Goal: Transaction & Acquisition: Purchase product/service

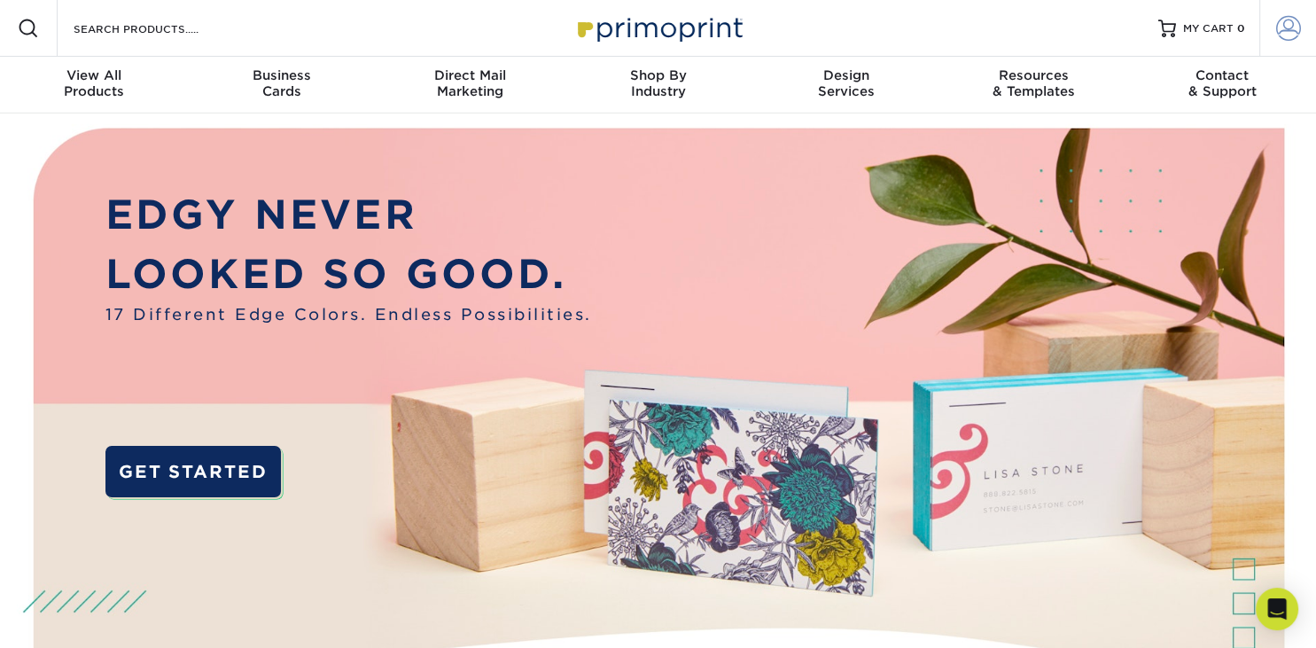
click at [1292, 33] on span at bounding box center [1288, 28] width 25 height 25
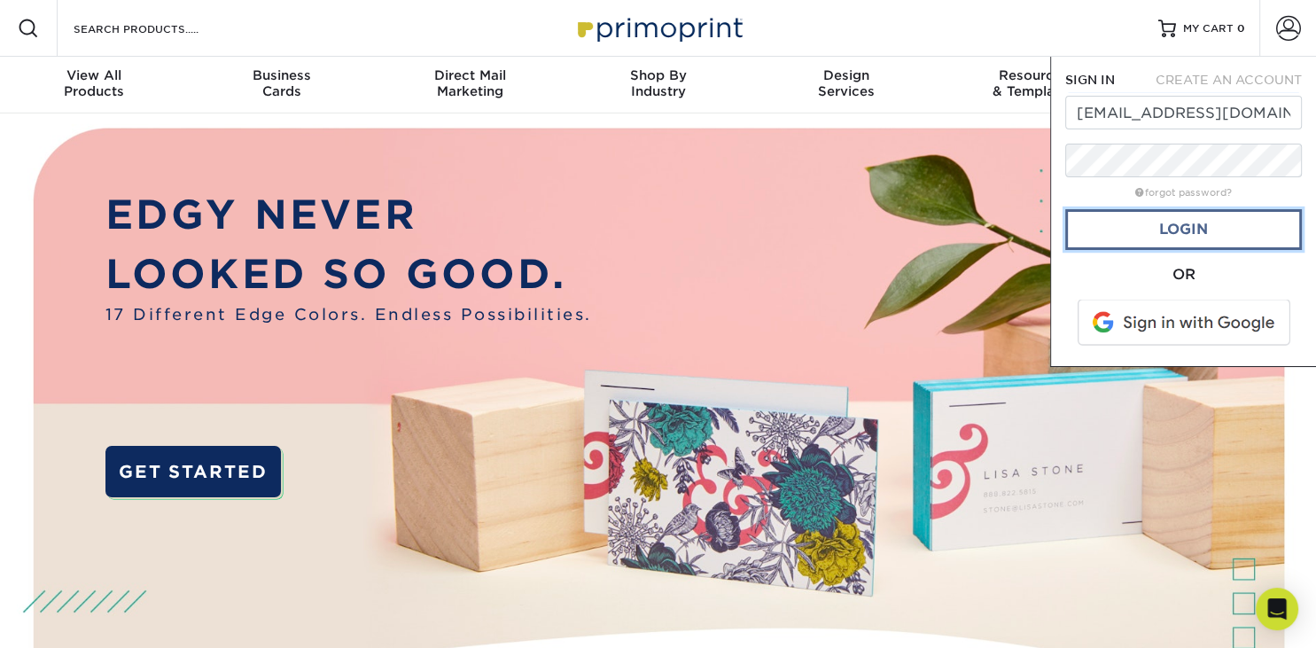
click at [1237, 232] on link "Login" at bounding box center [1183, 229] width 237 height 41
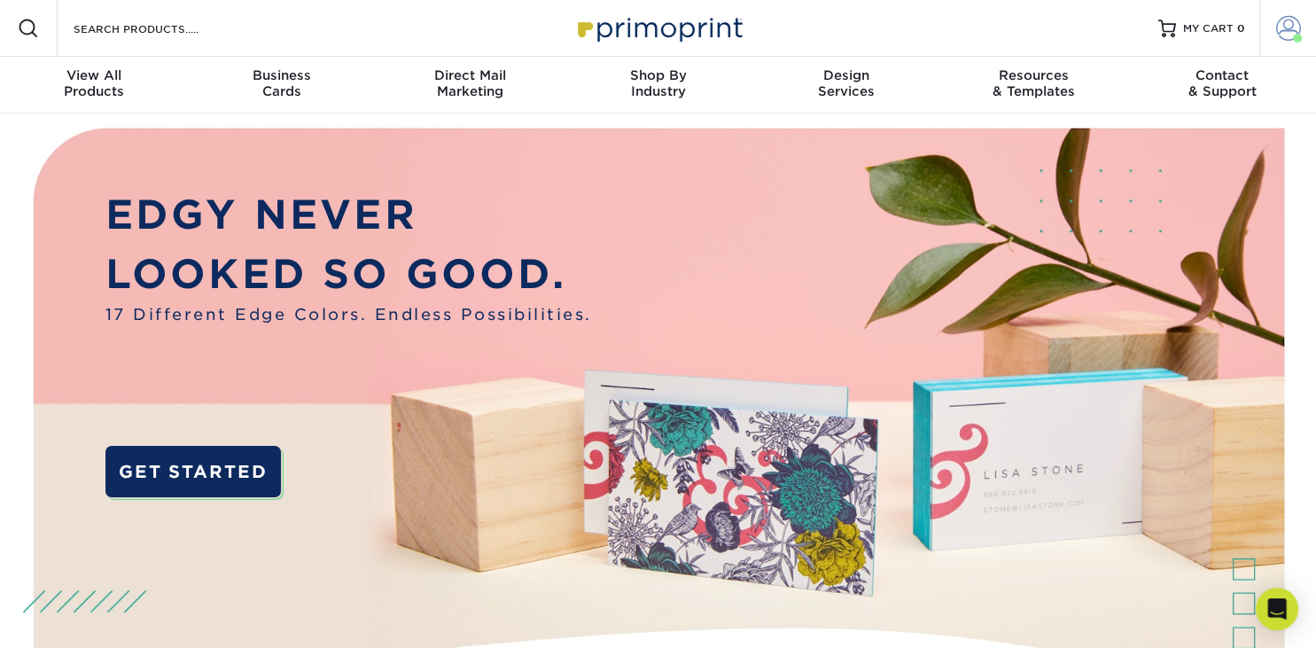
click at [1284, 24] on span at bounding box center [1288, 28] width 25 height 25
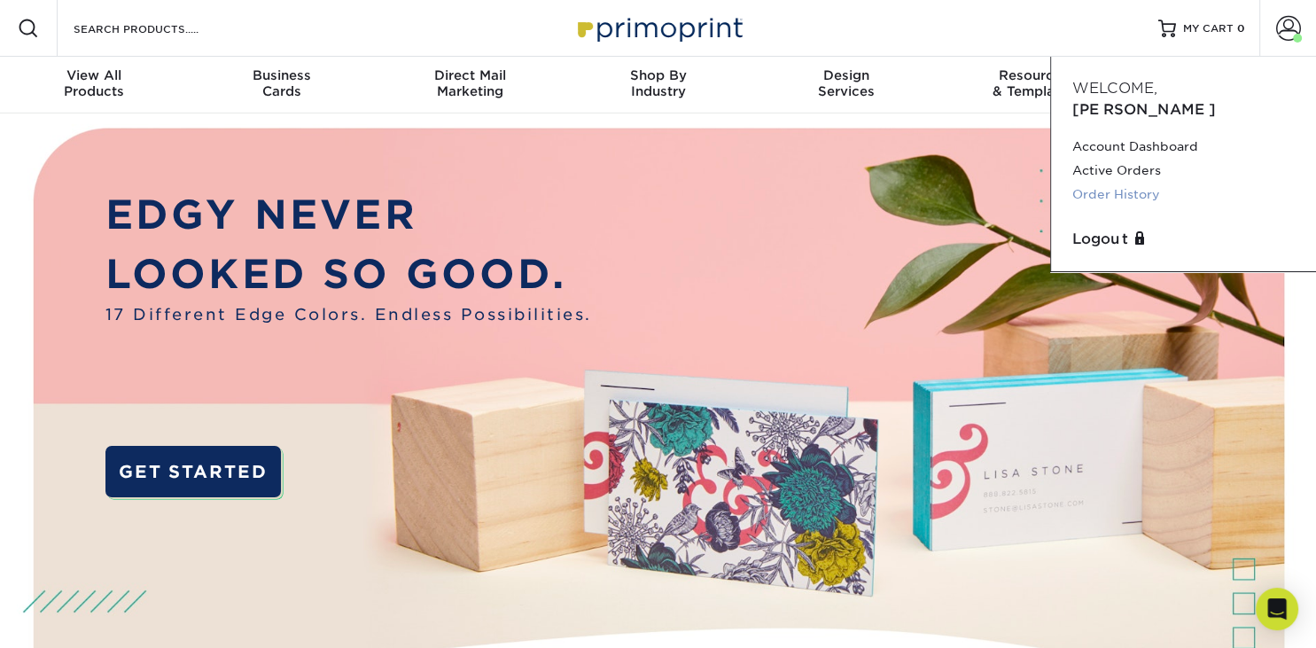
click at [1116, 183] on link "Order History" at bounding box center [1183, 195] width 222 height 24
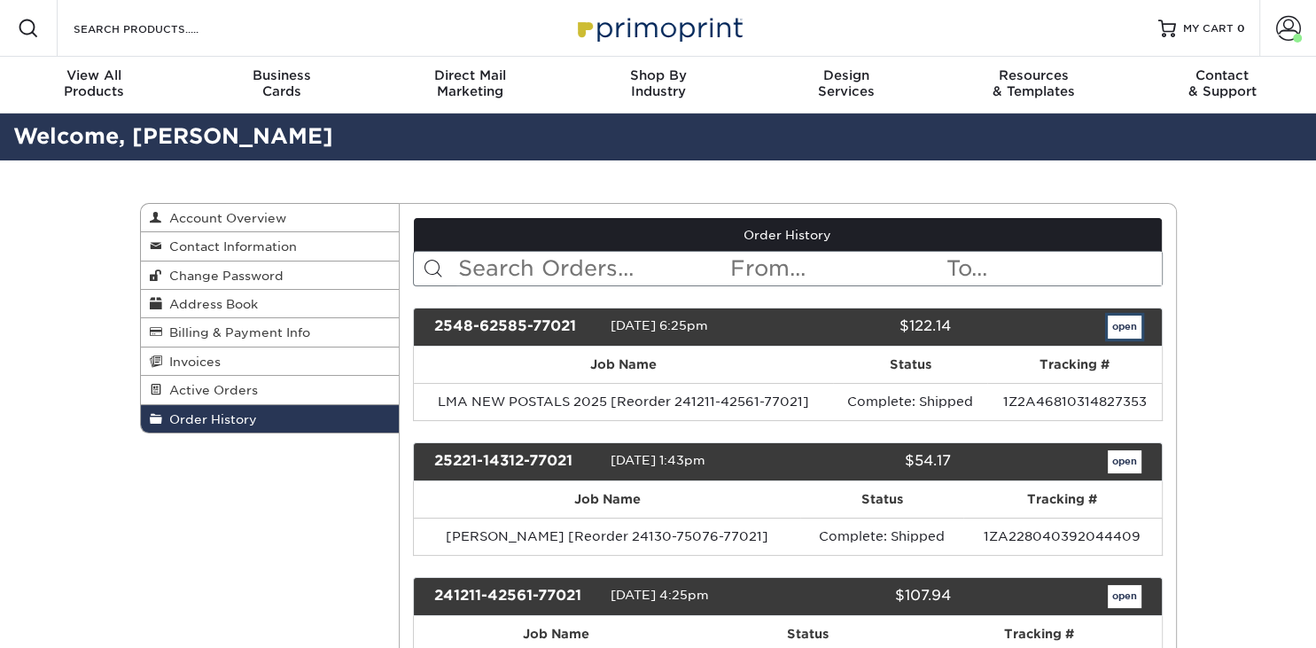
click at [1118, 324] on link "open" at bounding box center [1124, 326] width 34 height 23
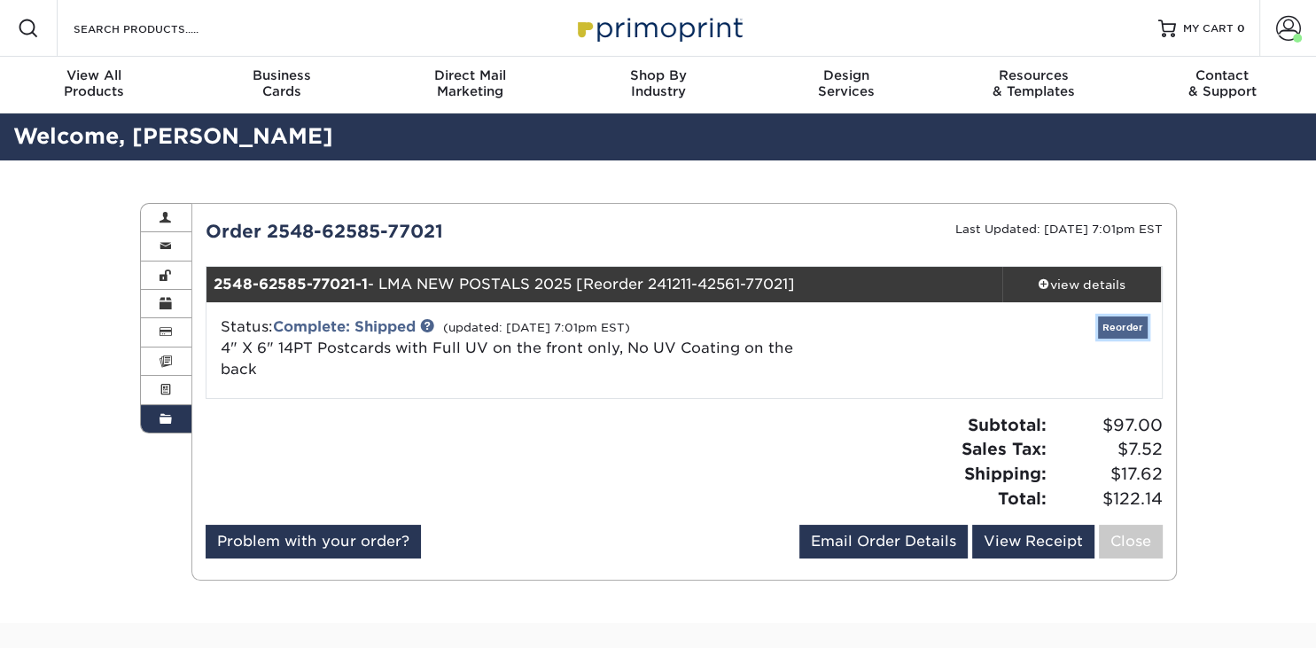
click at [1118, 324] on link "Reorder" at bounding box center [1123, 327] width 50 height 22
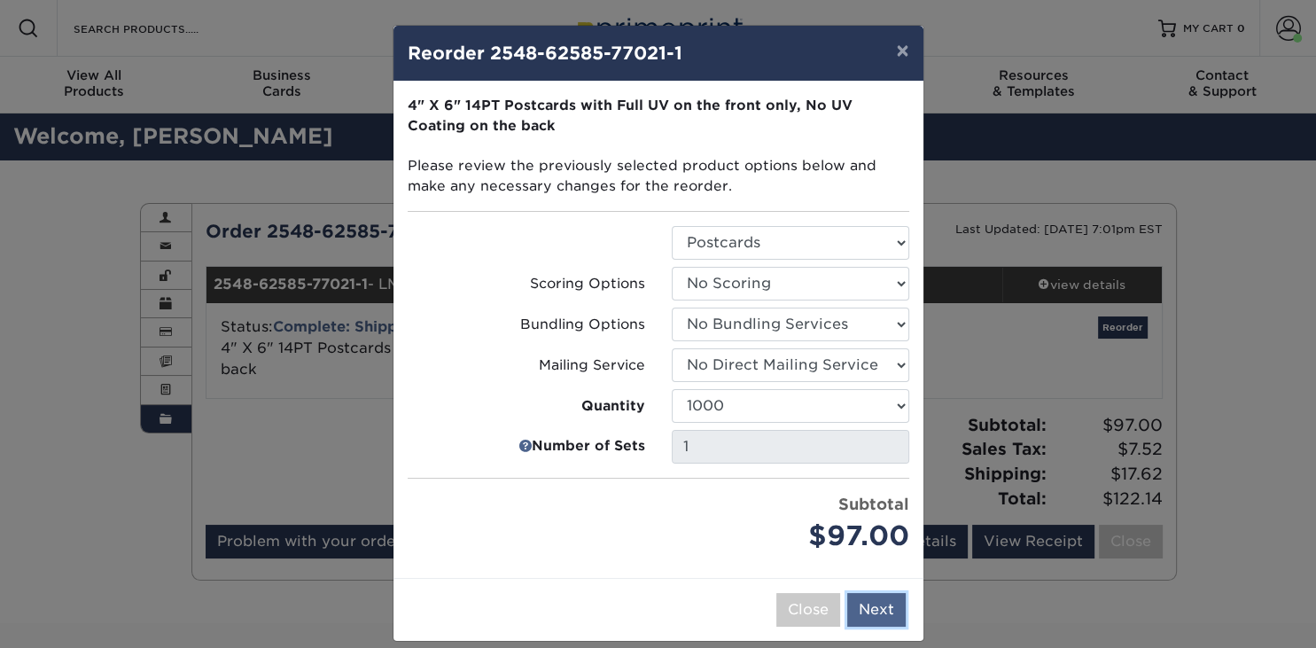
click at [878, 603] on button "Next" at bounding box center [876, 610] width 58 height 34
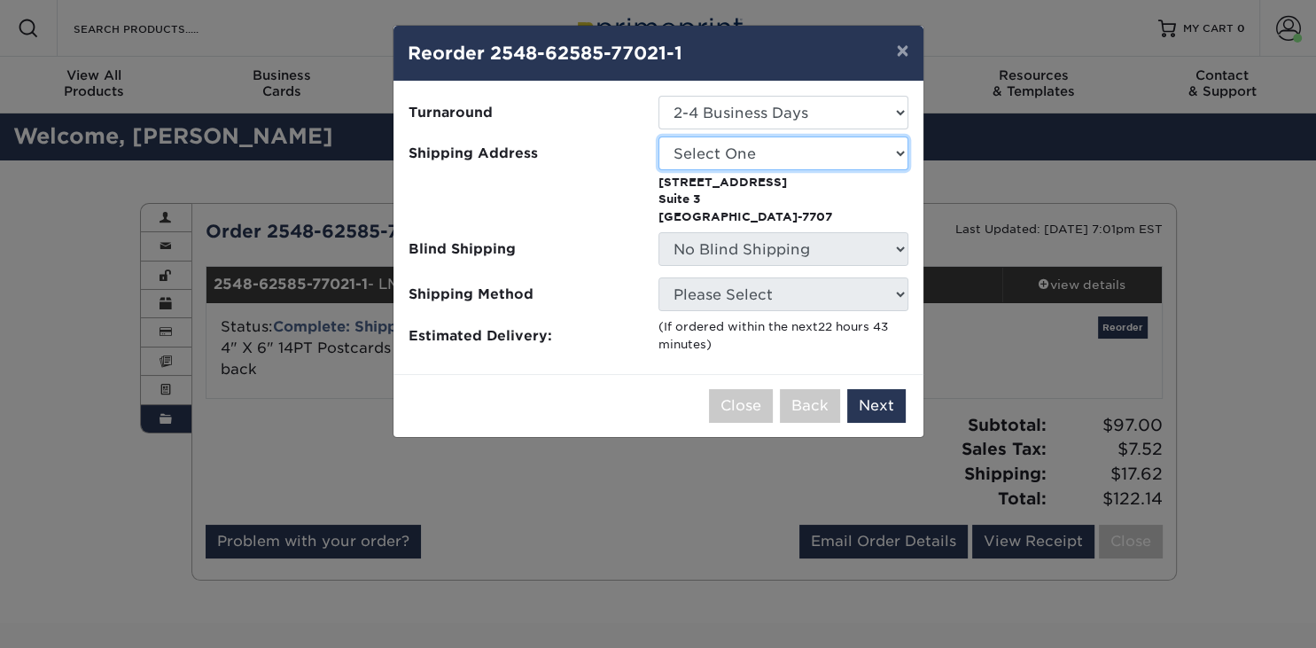
click at [658, 136] on select "Select One La Mision Associates NANCY LEDEZMA NORMA & JOE BS CARDS" at bounding box center [783, 153] width 250 height 34
select select "17878"
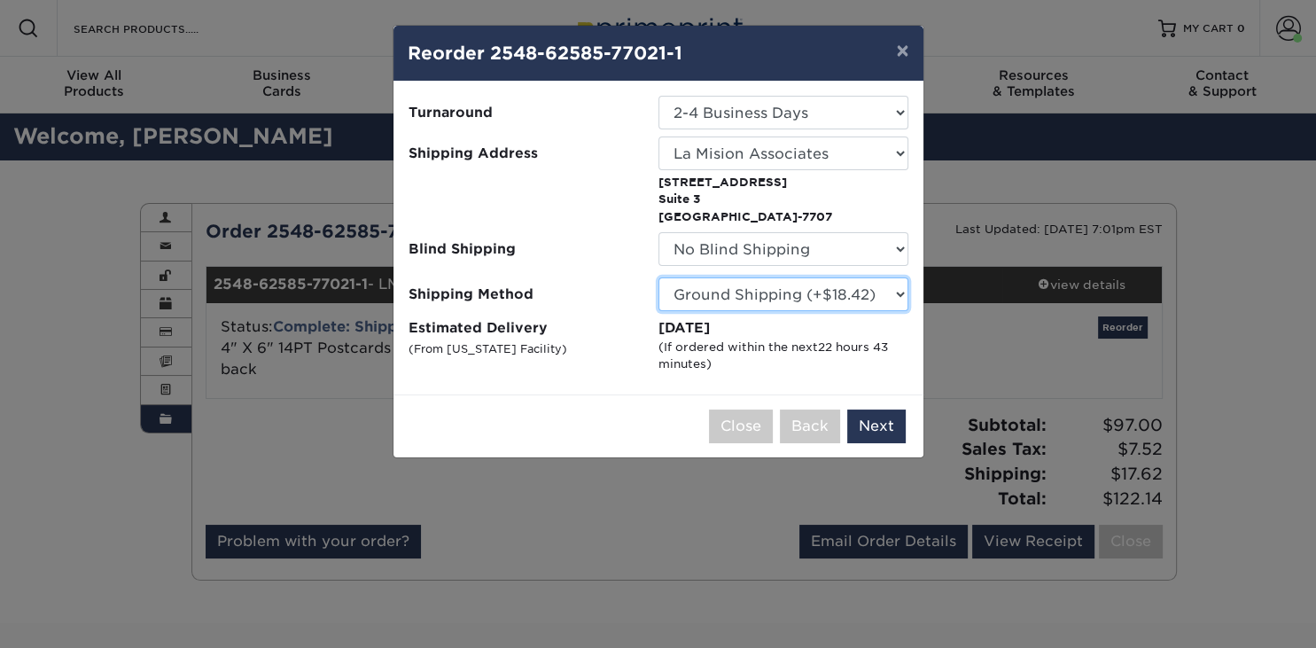
click at [658, 277] on select "Please Select Ground Shipping (+$18.42) 3 Day Shipping Service (+$22.15) 2 Day …" at bounding box center [783, 294] width 250 height 34
click at [735, 299] on select "Please Select Ground Shipping (+$18.42) 3 Day Shipping Service (+$22.15) 2 Day …" at bounding box center [783, 294] width 250 height 34
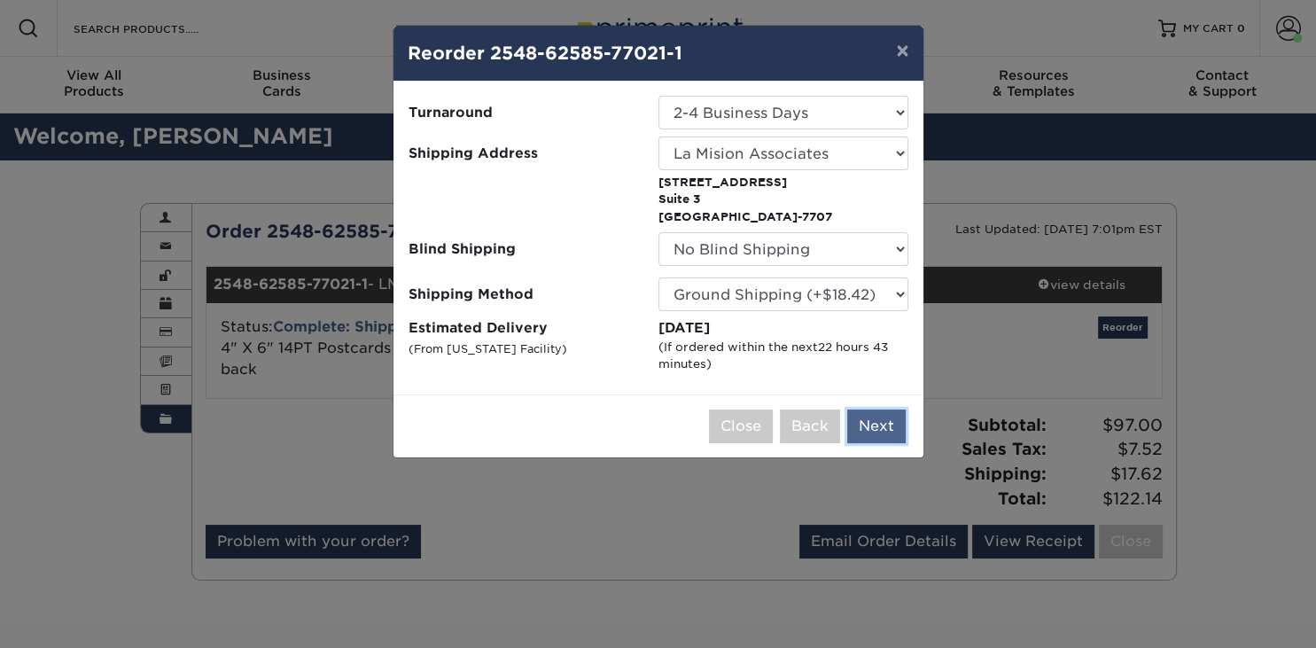
click at [882, 423] on button "Next" at bounding box center [876, 426] width 58 height 34
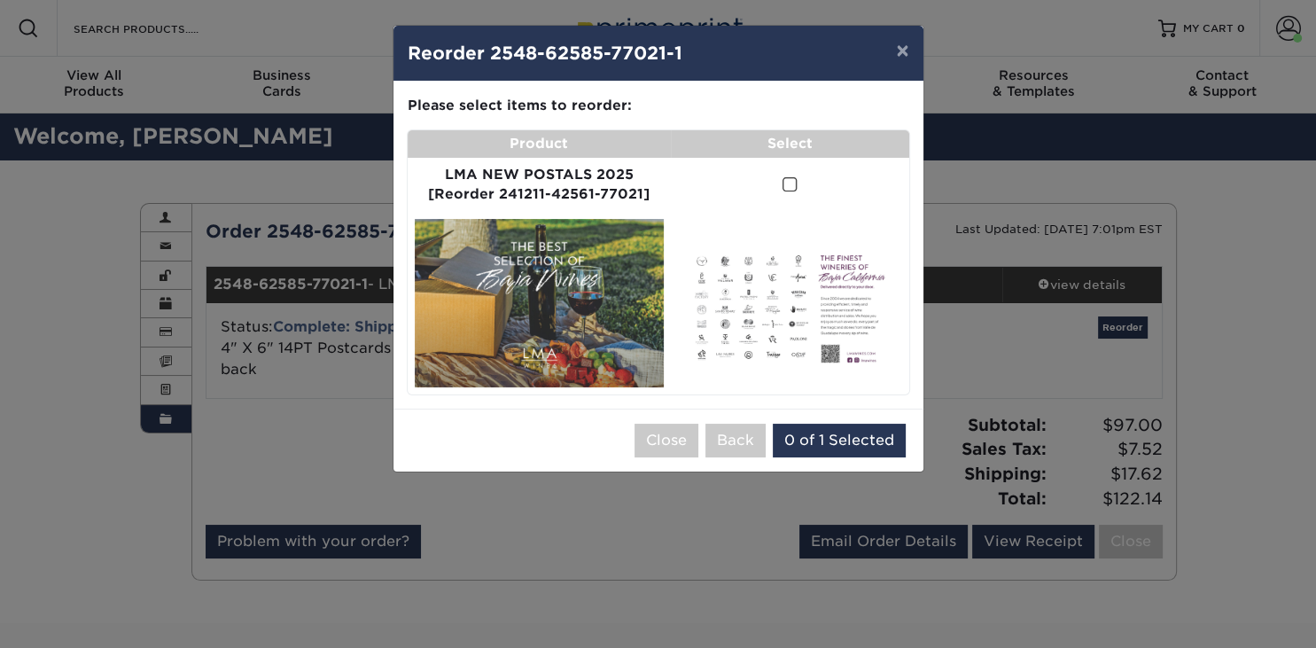
click at [797, 179] on span at bounding box center [789, 184] width 15 height 17
click at [0, 0] on input "checkbox" at bounding box center [0, 0] width 0 height 0
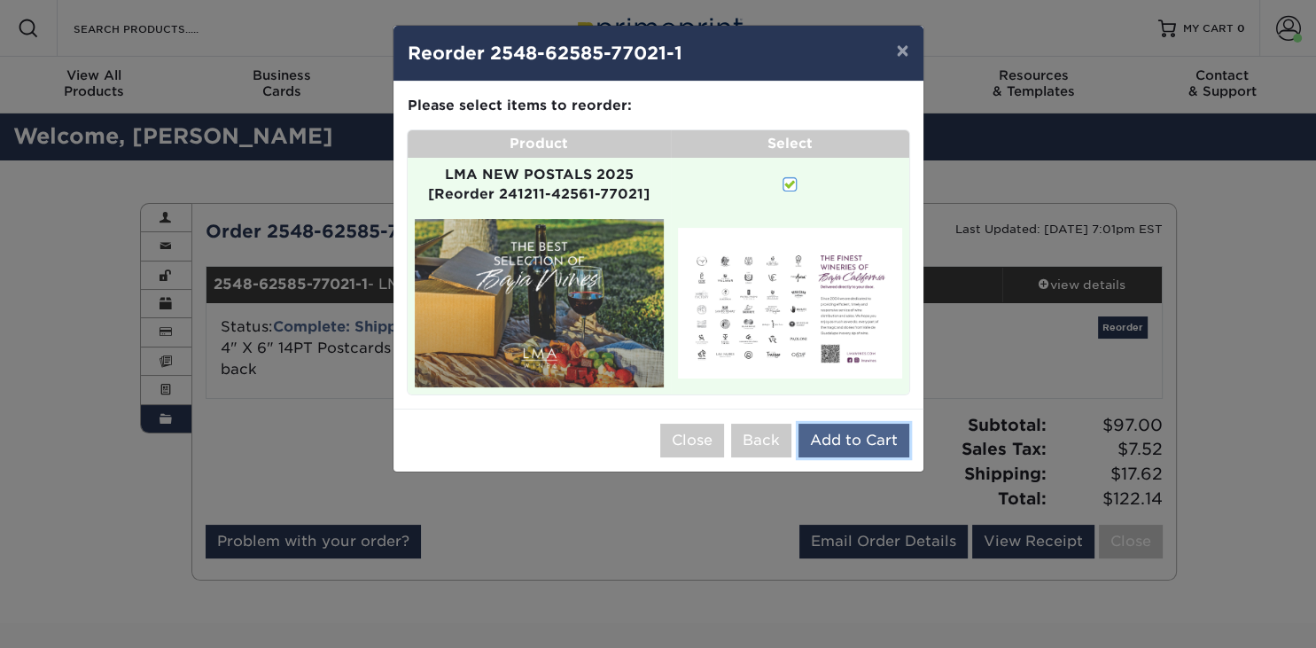
click at [843, 457] on button "Add to Cart" at bounding box center [853, 440] width 111 height 34
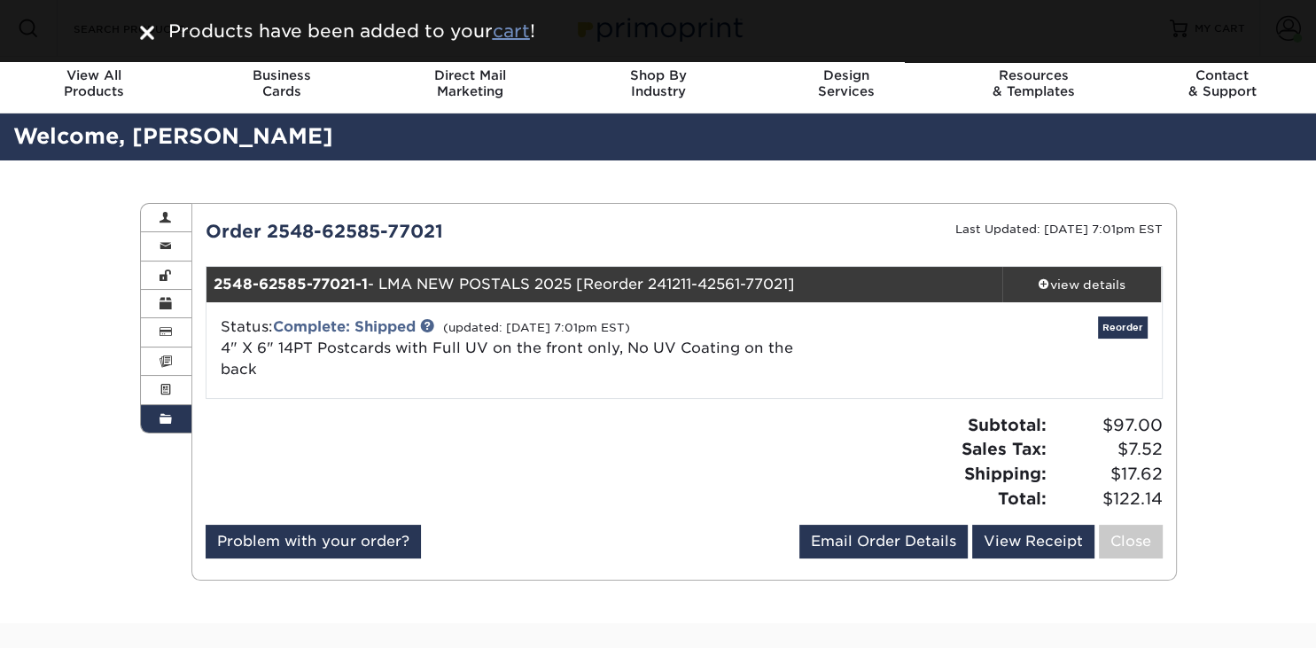
click at [510, 33] on u "cart" at bounding box center [511, 30] width 37 height 21
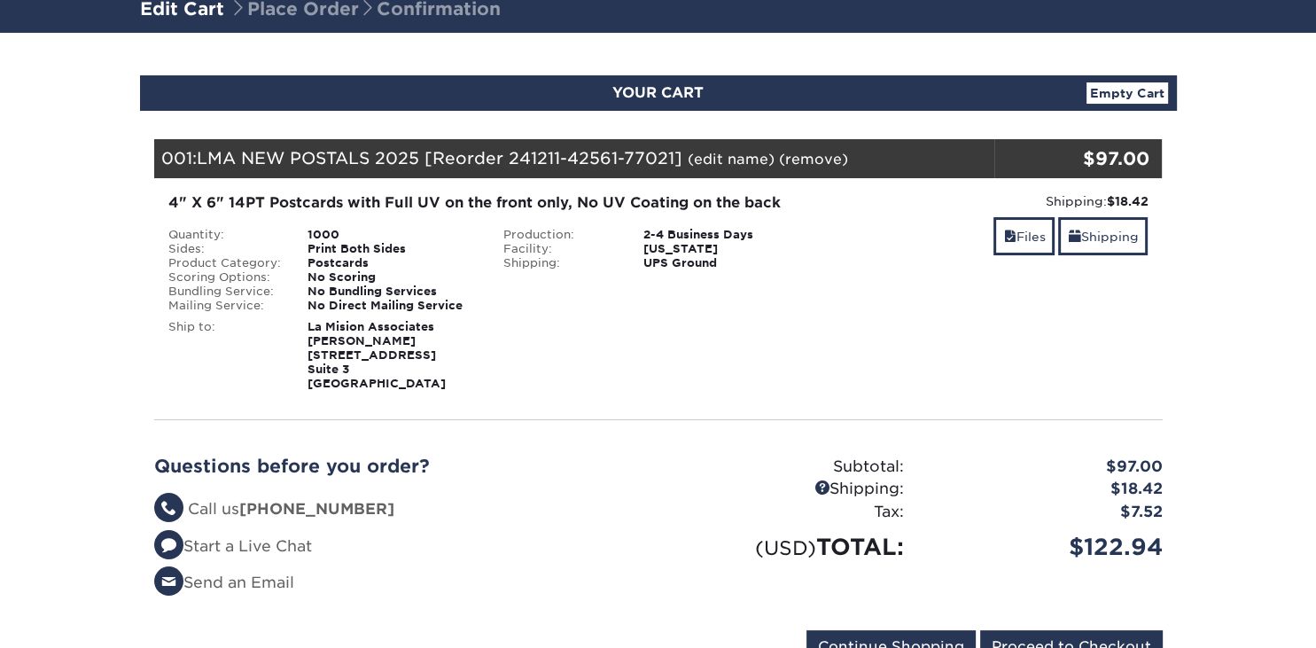
scroll to position [280, 0]
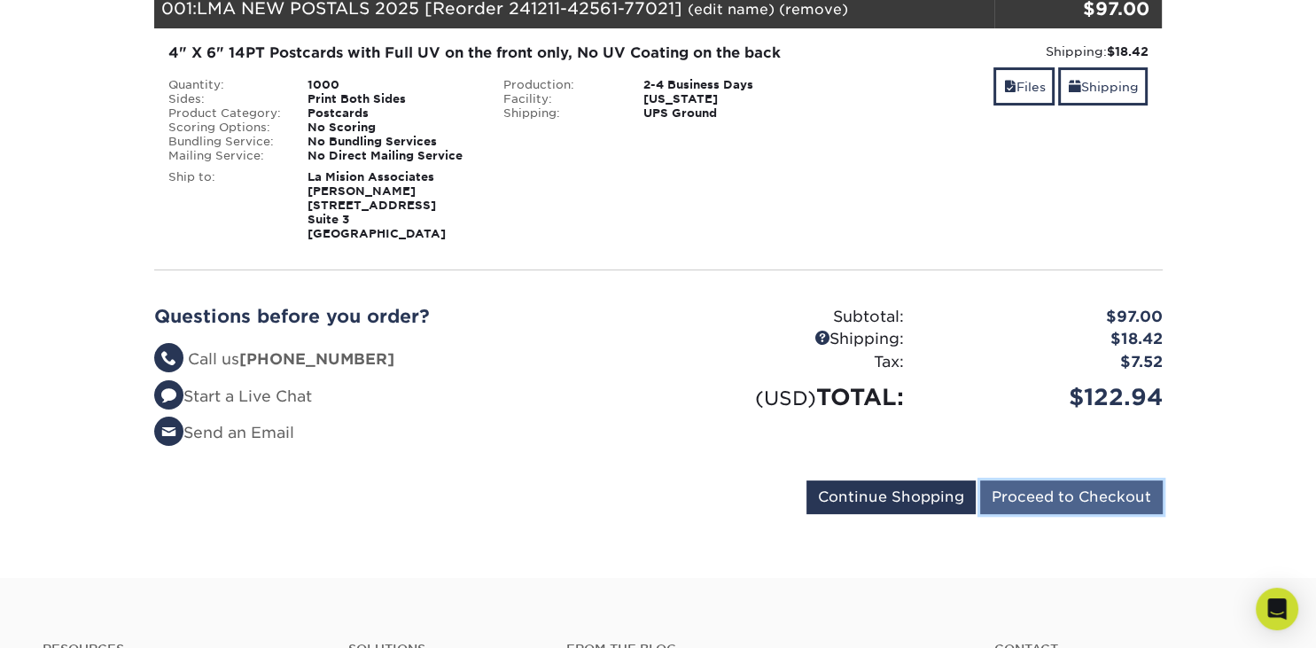
click at [1024, 499] on input "Proceed to Checkout" at bounding box center [1071, 497] width 183 height 34
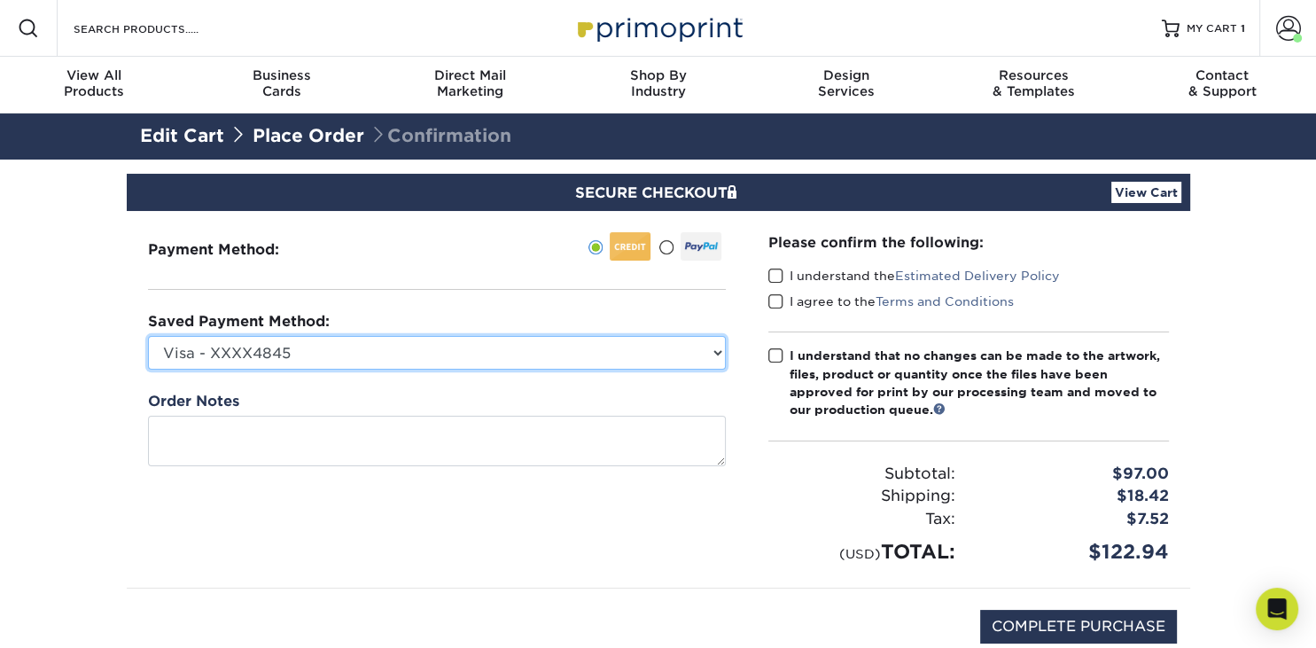
click at [148, 336] on select "Visa - XXXX4845 American Express - XXXX3001 Visa - XXXX3606 Visa - XXXX3327 Mas…" at bounding box center [437, 353] width 578 height 34
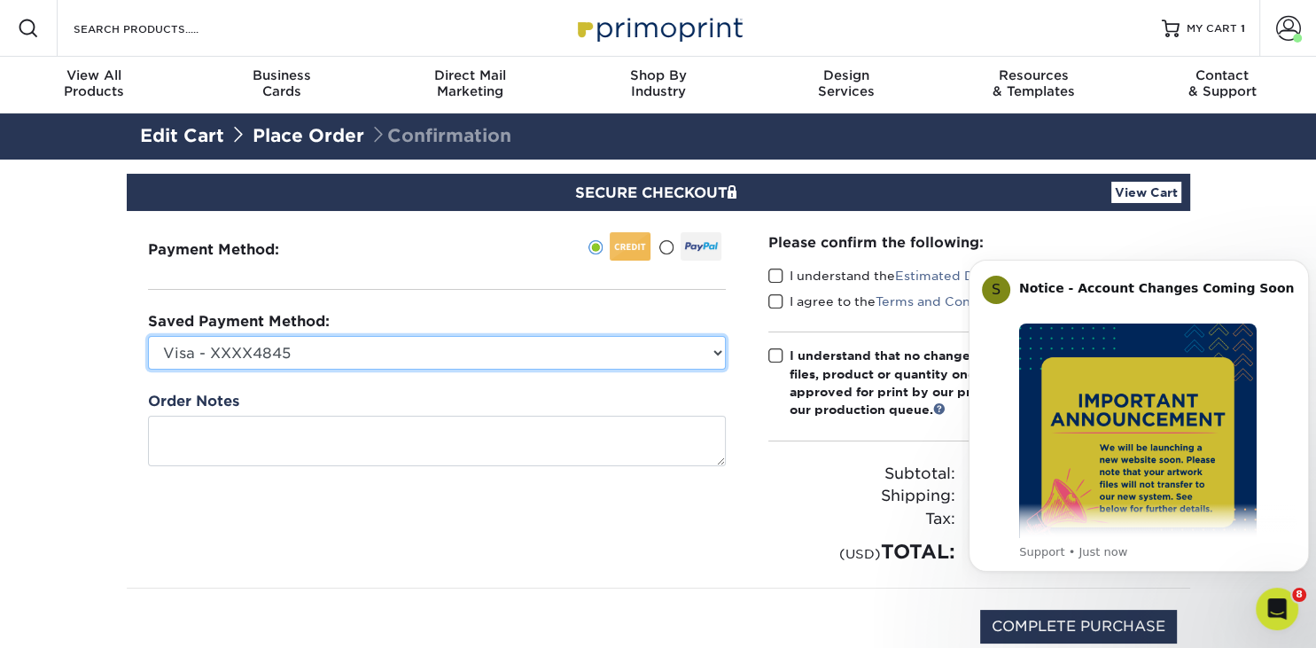
select select
click option "New Credit Card" at bounding box center [0, 0] width 0 height 0
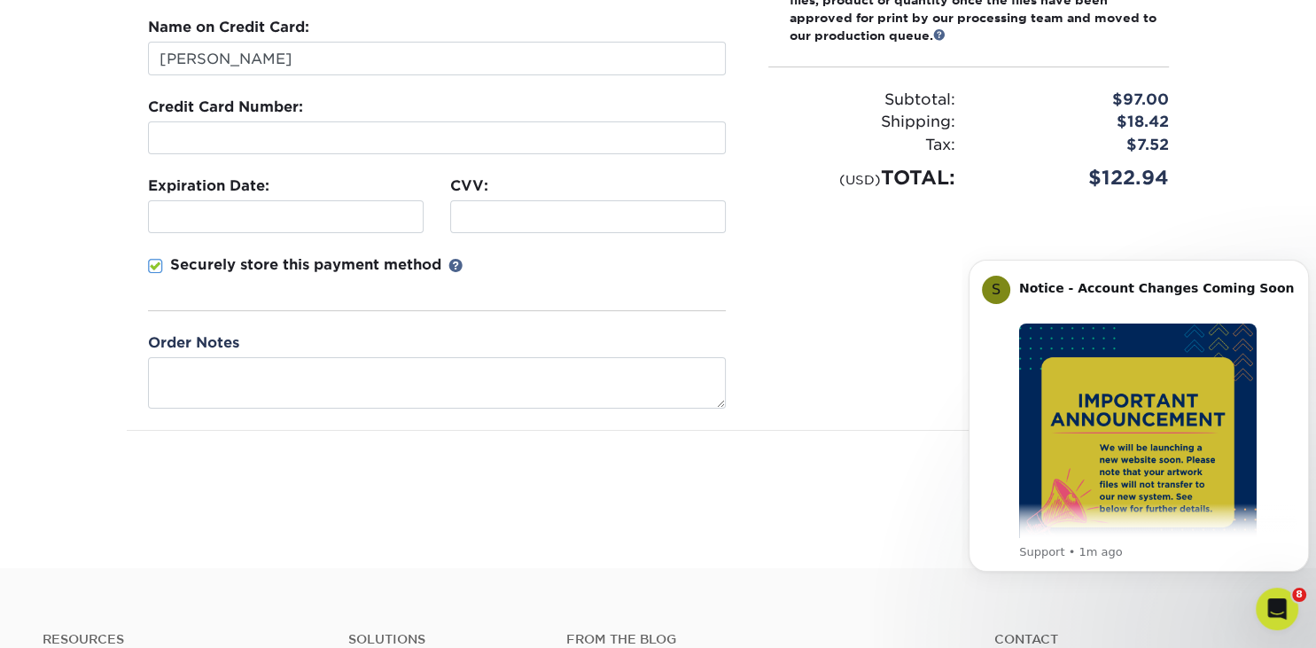
scroll to position [93, 0]
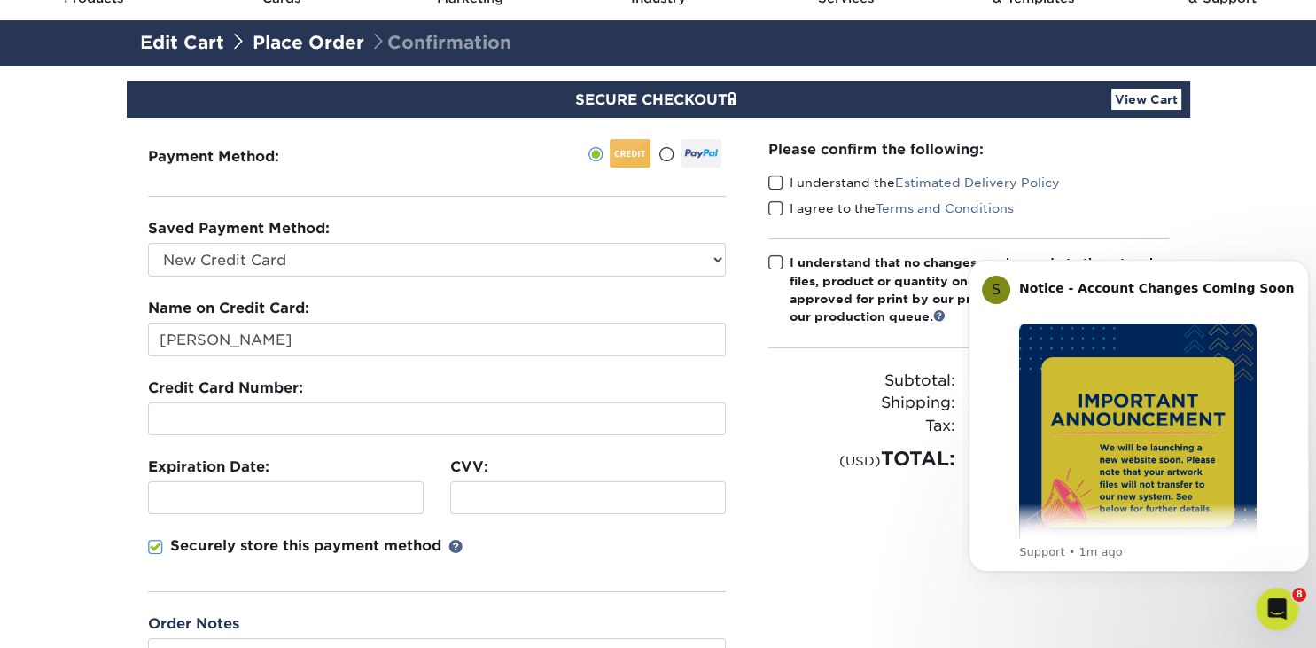
click at [776, 184] on span at bounding box center [775, 183] width 15 height 17
click at [0, 0] on input "I understand the Estimated Delivery Policy" at bounding box center [0, 0] width 0 height 0
click at [771, 208] on span at bounding box center [775, 208] width 15 height 17
click at [0, 0] on input "I agree to the Terms and Conditions" at bounding box center [0, 0] width 0 height 0
click at [776, 260] on span at bounding box center [775, 262] width 15 height 17
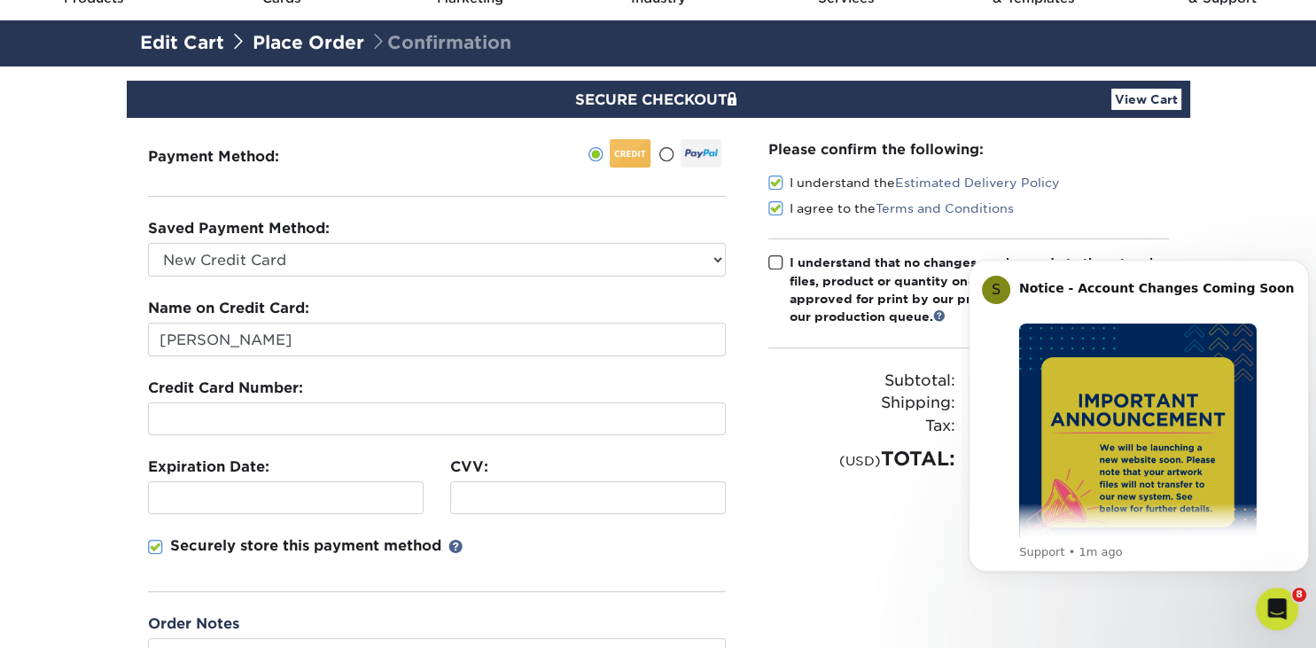
click at [0, 0] on input "I understand that no changes can be made to the artwork, files, product or quan…" at bounding box center [0, 0] width 0 height 0
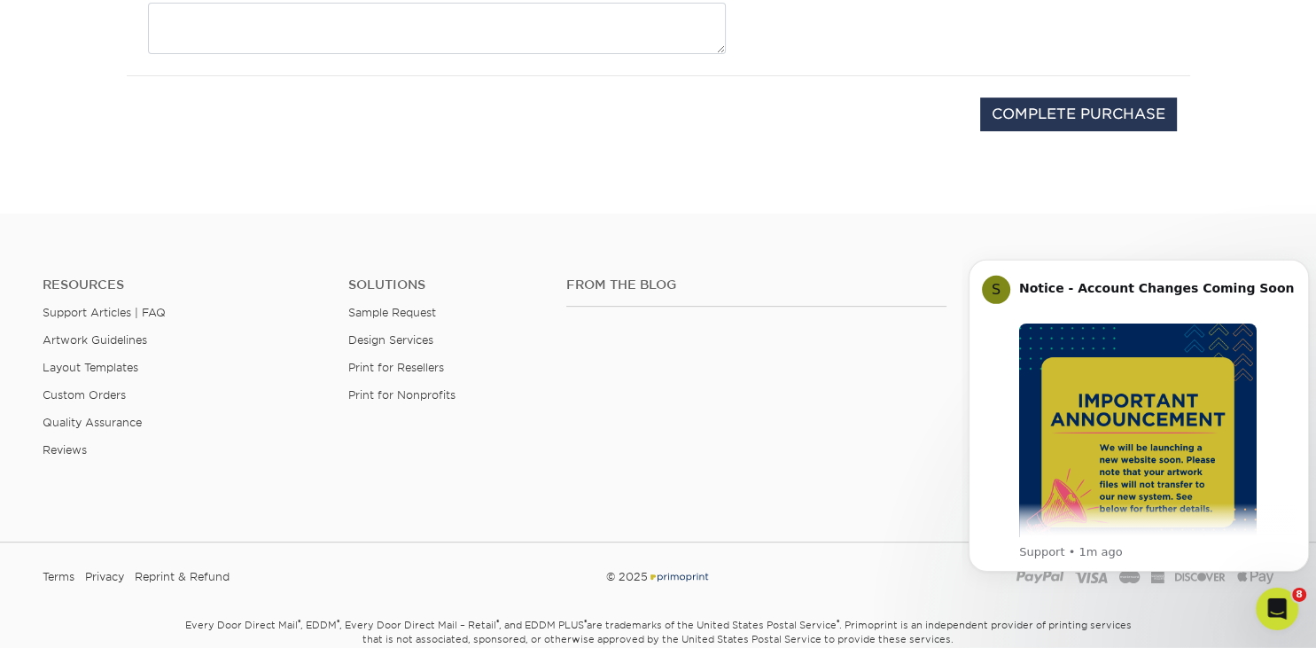
scroll to position [748, 0]
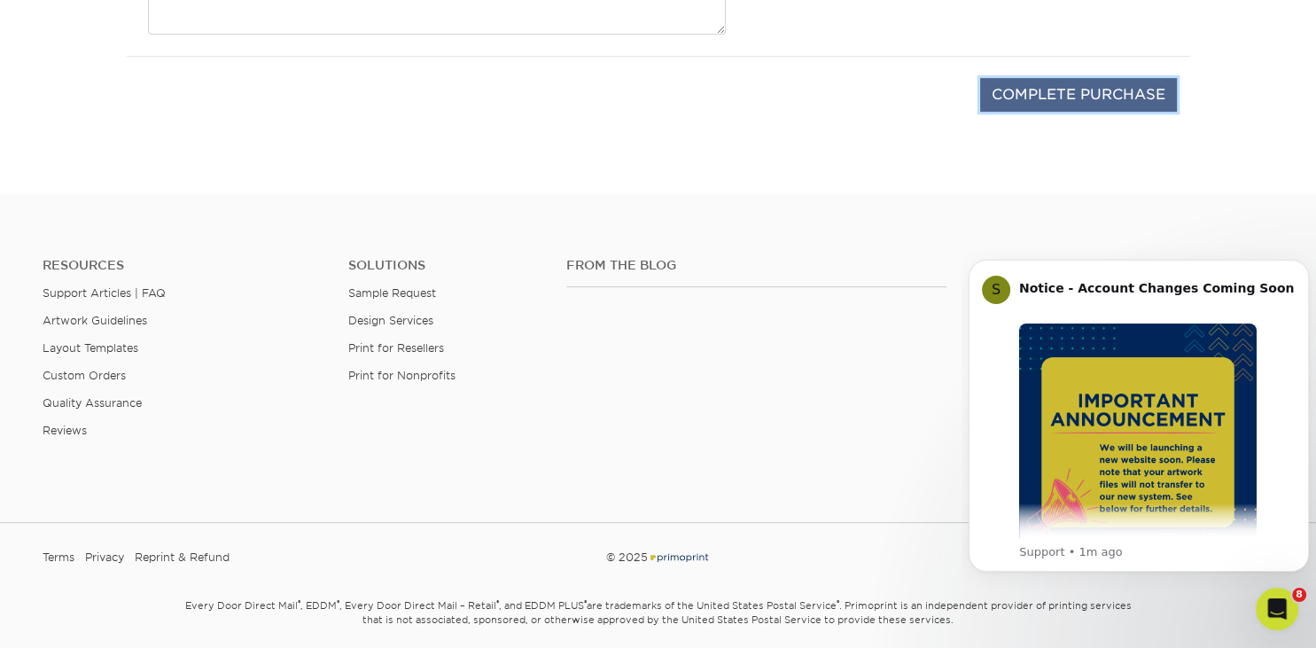
click at [1033, 91] on input "COMPLETE PURCHASE" at bounding box center [1078, 95] width 197 height 34
type input "PROCESSING, PLEASE WAIT..."
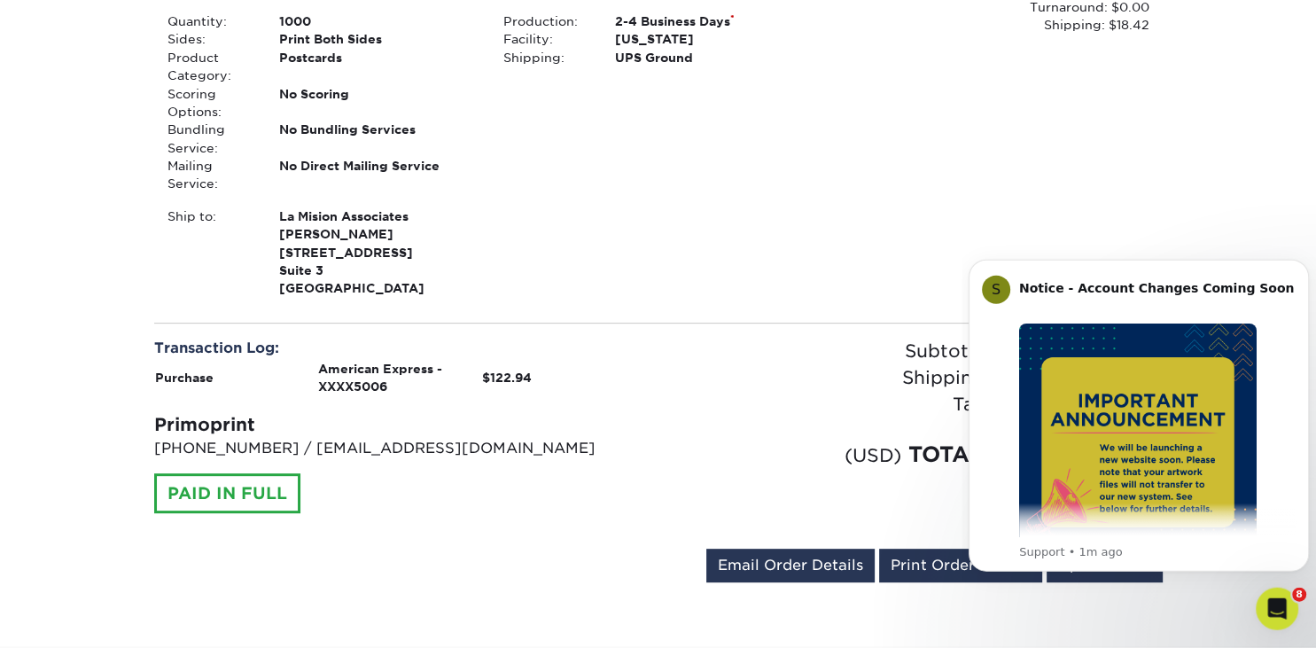
scroll to position [561, 0]
